Goal: Information Seeking & Learning: Find specific fact

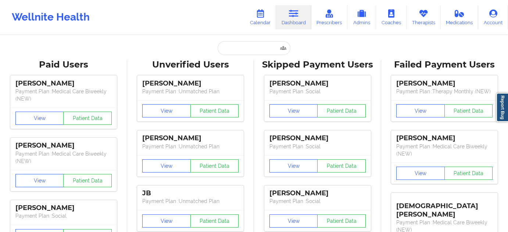
click at [252, 54] on input "text" at bounding box center [253, 48] width 73 height 14
type input "[EMAIL_ADDRESS][DOMAIN_NAME]"
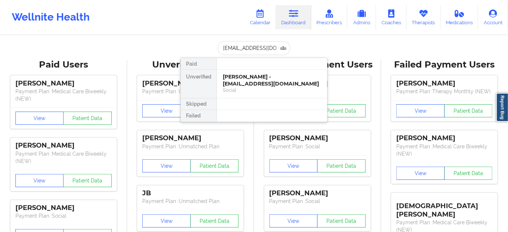
scroll to position [0, 10]
click at [243, 82] on div "[PERSON_NAME] [PERSON_NAME] - [EMAIL_ADDRESS][DOMAIN_NAME]" at bounding box center [272, 80] width 98 height 14
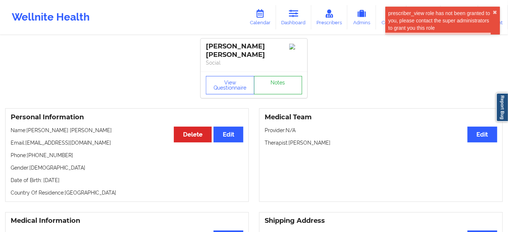
click at [279, 80] on link "Notes" at bounding box center [278, 85] width 48 height 18
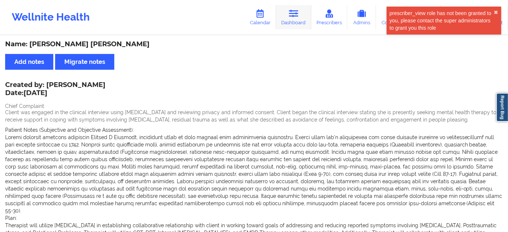
click at [294, 17] on icon at bounding box center [294, 14] width 10 height 8
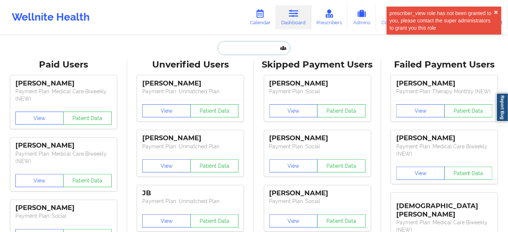
click at [255, 49] on input "text" at bounding box center [253, 48] width 73 height 14
type input "s"
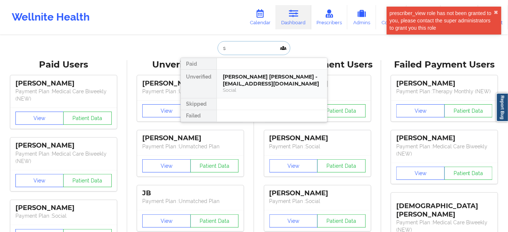
click at [247, 86] on div "[PERSON_NAME] [PERSON_NAME] - [EMAIL_ADDRESS][DOMAIN_NAME]" at bounding box center [272, 80] width 98 height 14
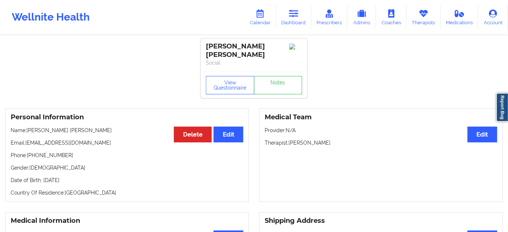
click at [212, 55] on div "[PERSON_NAME] [PERSON_NAME]" at bounding box center [254, 50] width 96 height 17
copy div "[PERSON_NAME]"
drag, startPoint x: 253, startPoint y: 49, endPoint x: 270, endPoint y: 56, distance: 17.5
click at [270, 56] on div "[PERSON_NAME] [PERSON_NAME]" at bounding box center [254, 50] width 96 height 17
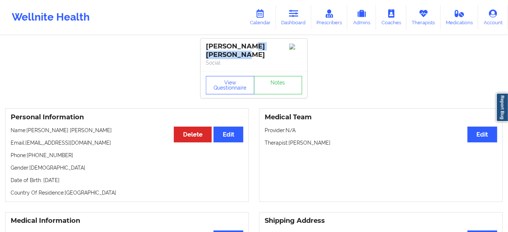
copy div "[PERSON_NAME]"
drag, startPoint x: 206, startPoint y: 44, endPoint x: 247, endPoint y: 53, distance: 42.5
click at [247, 53] on div "[PERSON_NAME] [PERSON_NAME]" at bounding box center [254, 50] width 96 height 17
copy div "[PERSON_NAME] [PERSON_NAME]"
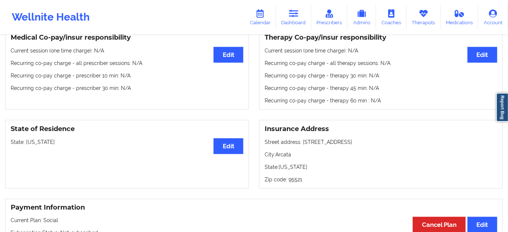
scroll to position [267, 0]
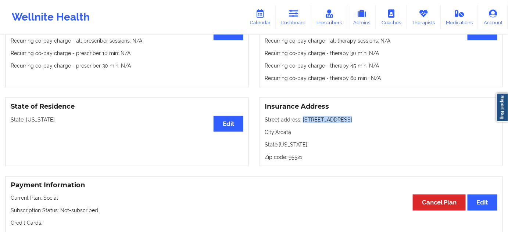
drag, startPoint x: 302, startPoint y: 118, endPoint x: 358, endPoint y: 118, distance: 56.2
click at [358, 117] on p "Street address: [STREET_ADDRESS]" at bounding box center [380, 119] width 232 height 7
copy p "[STREET_ADDRESS]"
click at [286, 135] on div "Insurance Address Street address: [STREET_ADDRESS][US_STATE]" at bounding box center [380, 132] width 243 height 69
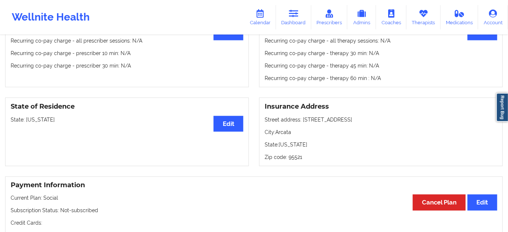
click at [286, 129] on p "City: Arcata" at bounding box center [380, 132] width 232 height 7
click at [288, 132] on p "City: Arcata" at bounding box center [380, 132] width 232 height 7
copy p "Arcata"
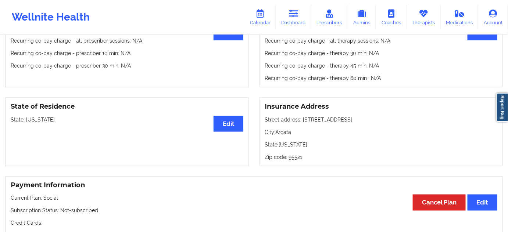
click at [293, 158] on p "Zip code: 95521" at bounding box center [380, 157] width 232 height 7
copy p "95521"
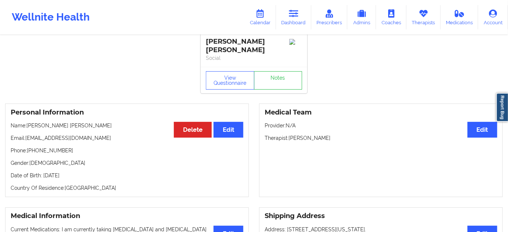
scroll to position [0, 0]
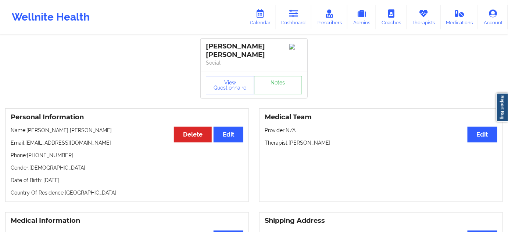
click at [274, 81] on link "Notes" at bounding box center [278, 85] width 48 height 18
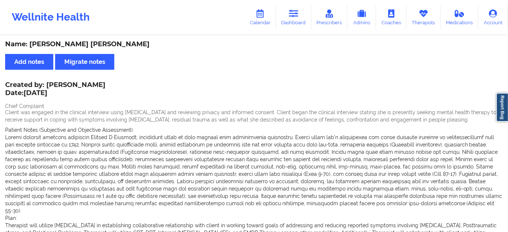
scroll to position [113, 0]
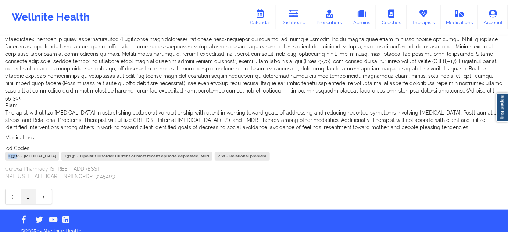
drag, startPoint x: 17, startPoint y: 149, endPoint x: 55, endPoint y: 164, distance: 40.7
click at [3, 146] on div "Name: [PERSON_NAME] [PERSON_NAME] Add notes Migrate notes Created by: [PERSON_N…" at bounding box center [254, 66] width 508 height 286
drag, startPoint x: 20, startPoint y: 148, endPoint x: 3, endPoint y: 148, distance: 17.3
click at [3, 148] on div "Name: [PERSON_NAME] [PERSON_NAME] Add notes Migrate notes Created by: [PERSON_N…" at bounding box center [254, 66] width 508 height 286
copy div "F43.10"
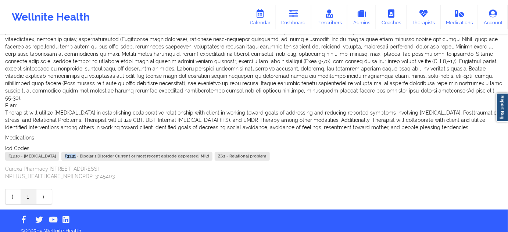
drag, startPoint x: 124, startPoint y: 147, endPoint x: 109, endPoint y: 146, distance: 15.5
click at [109, 152] on div "F43.10 - [MEDICAL_DATA] F31.31 - Bipolar 1 Disorder Current or most recent epis…" at bounding box center [253, 157] width 497 height 11
copy div "F31.31"
click at [295, 20] on link "Dashboard" at bounding box center [293, 17] width 35 height 24
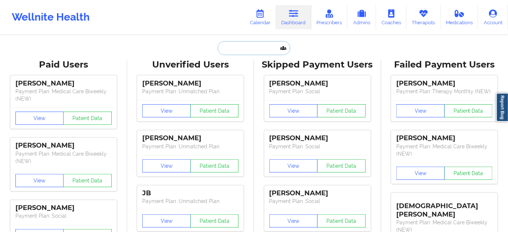
click at [259, 46] on input "text" at bounding box center [253, 48] width 73 height 14
paste input "[PERSON_NAME]"
type input "[PERSON_NAME]"
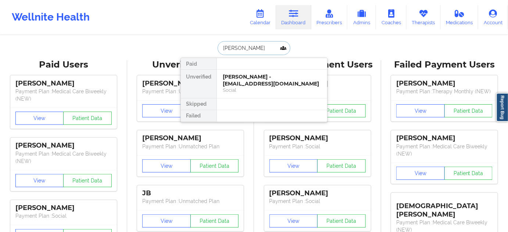
click at [239, 81] on div "[PERSON_NAME] - [EMAIL_ADDRESS][DOMAIN_NAME]" at bounding box center [272, 80] width 98 height 14
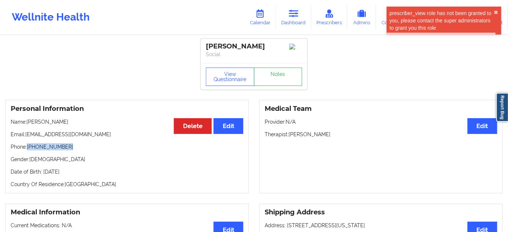
drag, startPoint x: 29, startPoint y: 148, endPoint x: 83, endPoint y: 147, distance: 53.6
click at [81, 147] on p "Phone: [PHONE_NUMBER]" at bounding box center [127, 146] width 232 height 7
copy p "[PHONE_NUMBER]"
